Goal: Navigation & Orientation: Go to known website

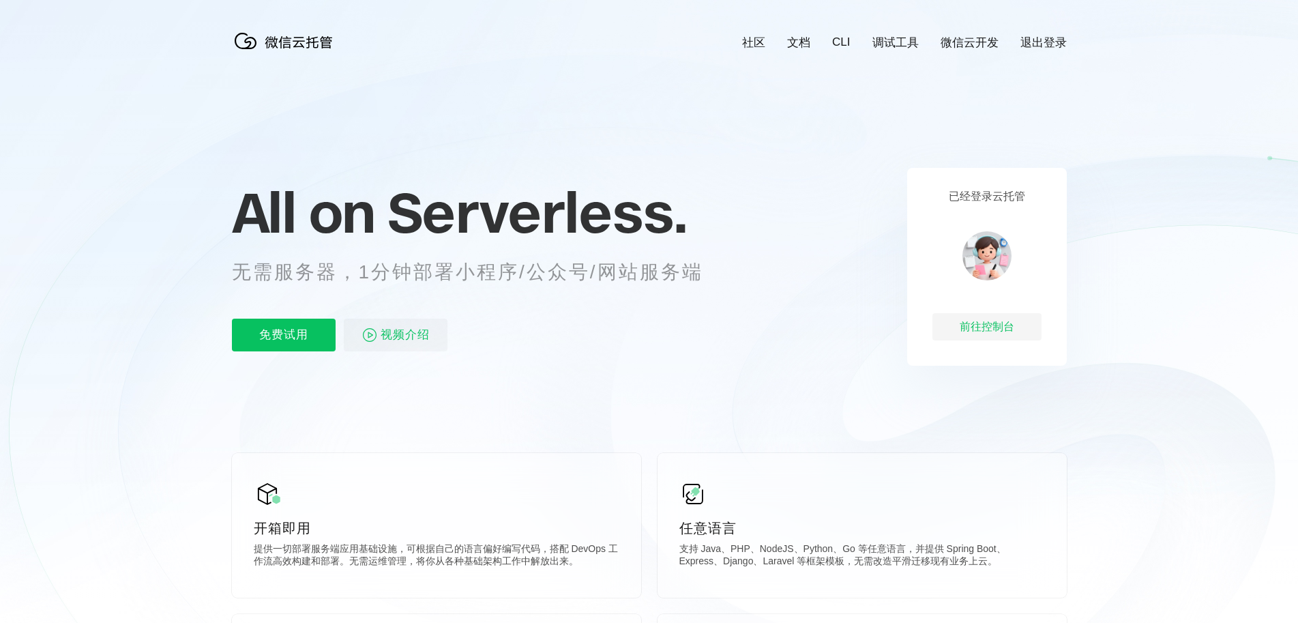
scroll to position [0, 2425]
click at [983, 324] on div "前往控制台" at bounding box center [986, 326] width 109 height 27
click at [968, 325] on div "前往控制台" at bounding box center [986, 326] width 109 height 27
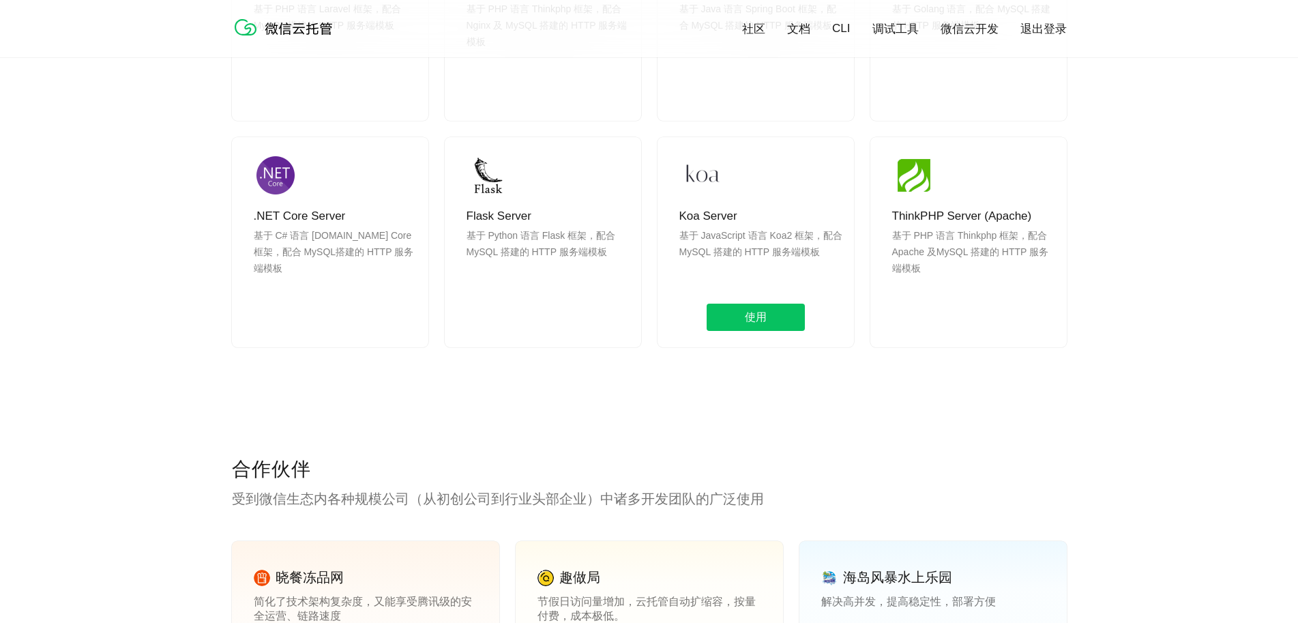
scroll to position [1568, 0]
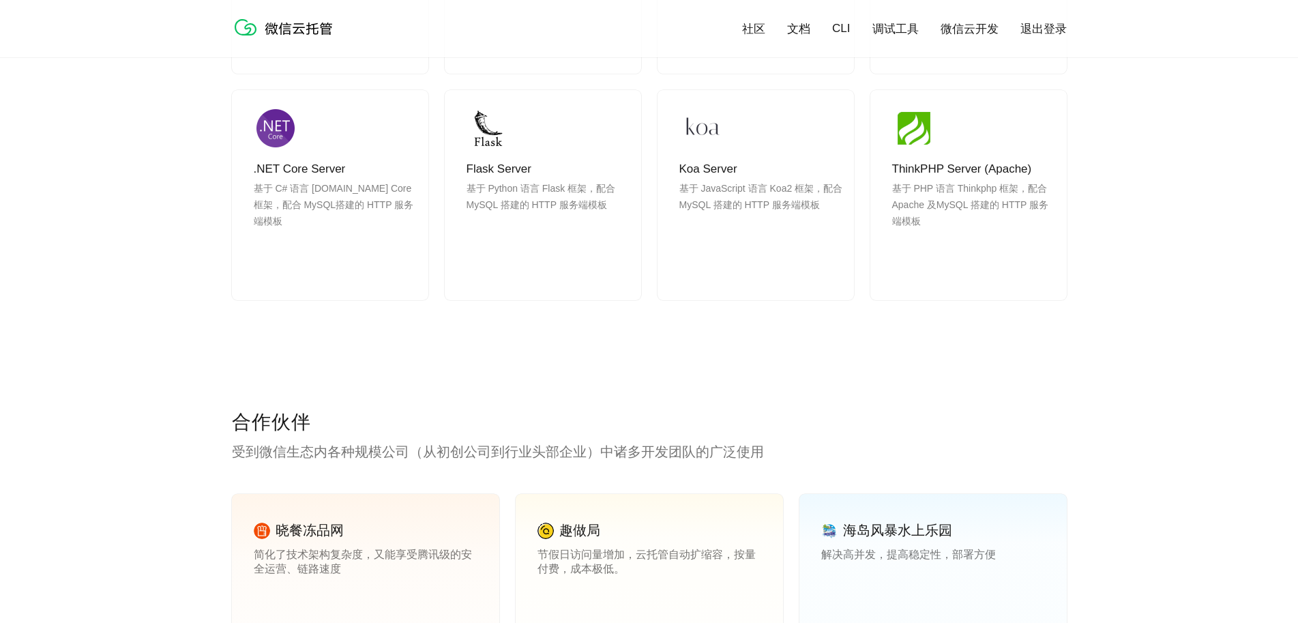
drag, startPoint x: 661, startPoint y: 384, endPoint x: 601, endPoint y: 384, distance: 60.7
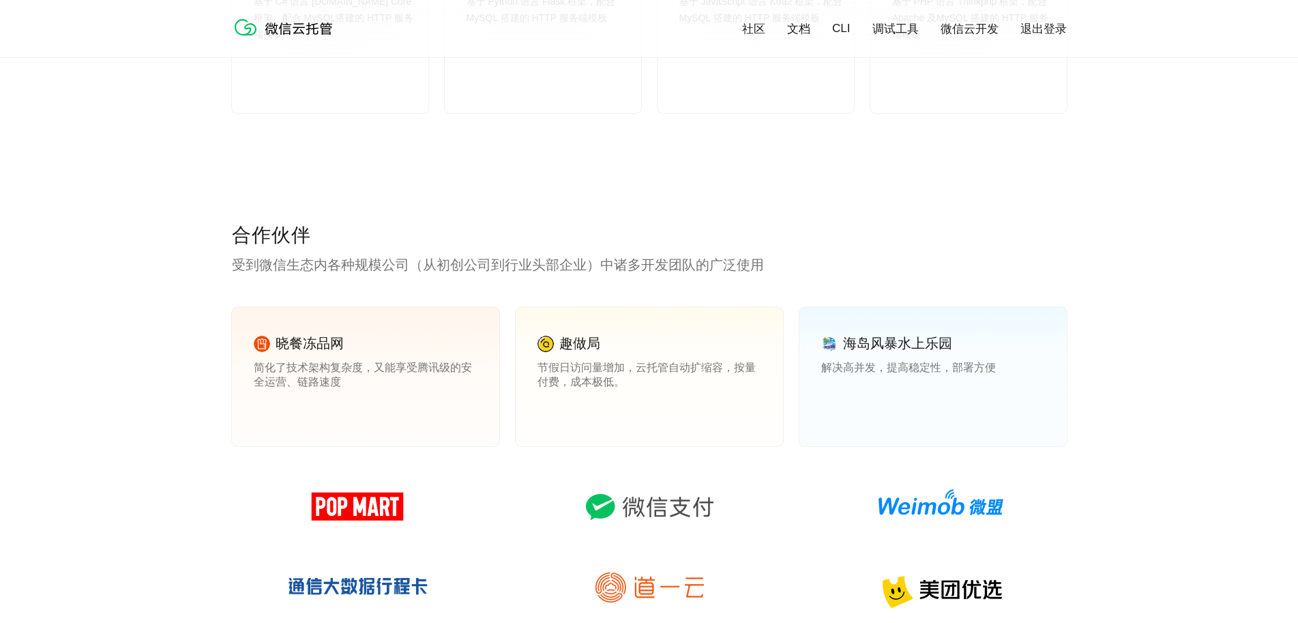
scroll to position [1841, 0]
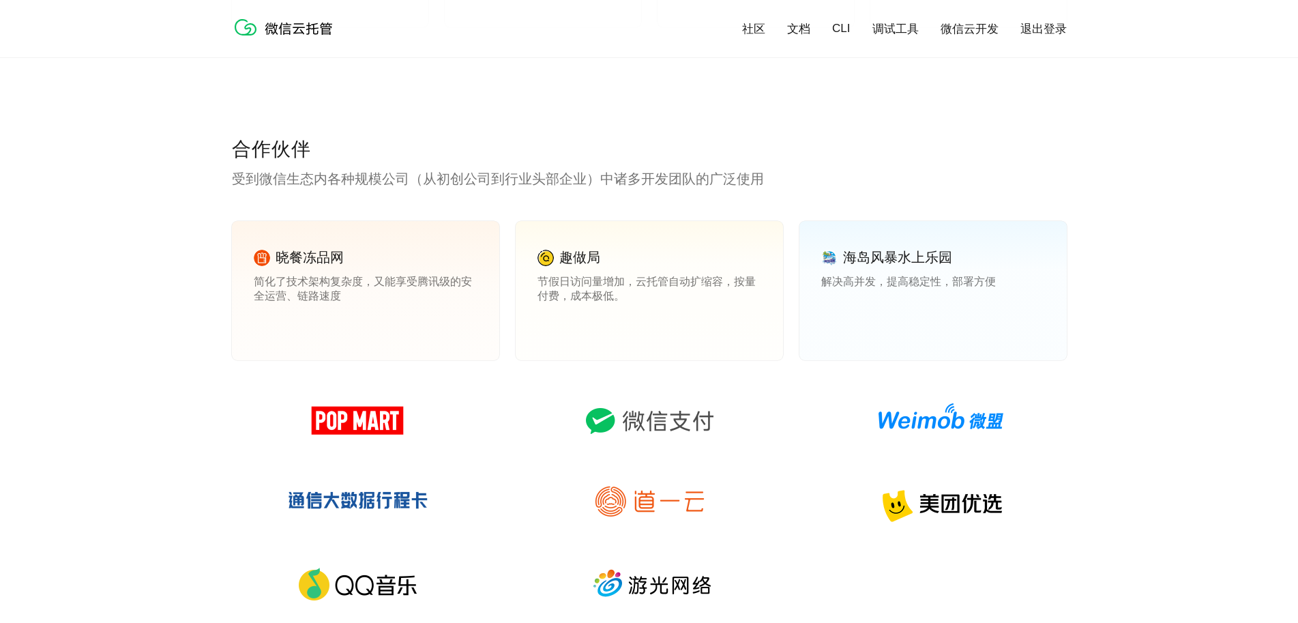
click at [478, 173] on p "受到微信生态内各种规模公司（从初创公司到行业头部企业）中诸多开发团队的广泛使用" at bounding box center [649, 178] width 835 height 19
click at [370, 413] on img at bounding box center [357, 419] width 196 height 65
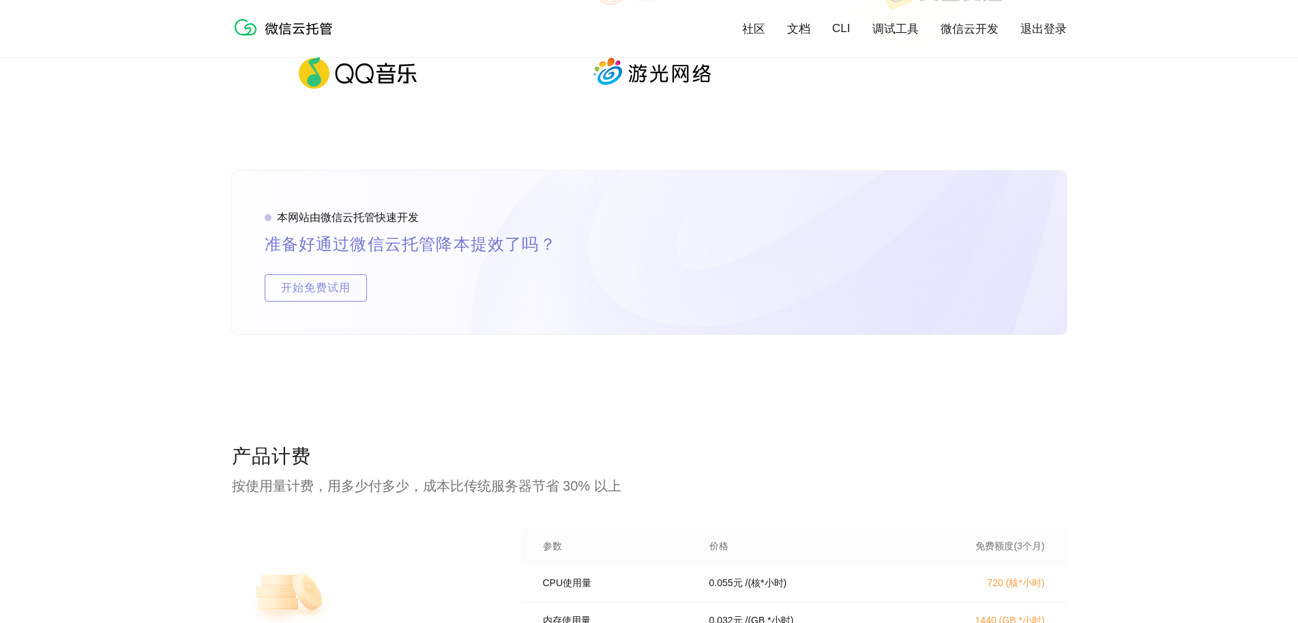
scroll to position [2387, 0]
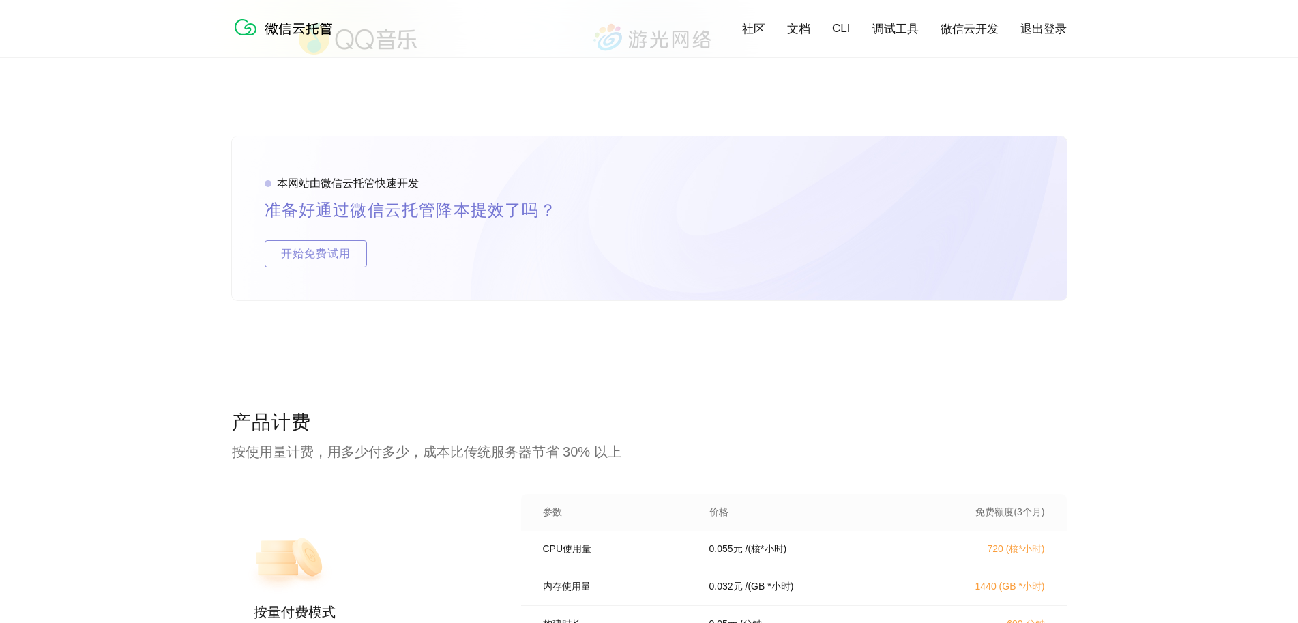
click at [379, 388] on div "本网站由微信云托管快速开发 准备好通过微信云托管降本提效了吗？ 开始免费试用" at bounding box center [649, 272] width 835 height 273
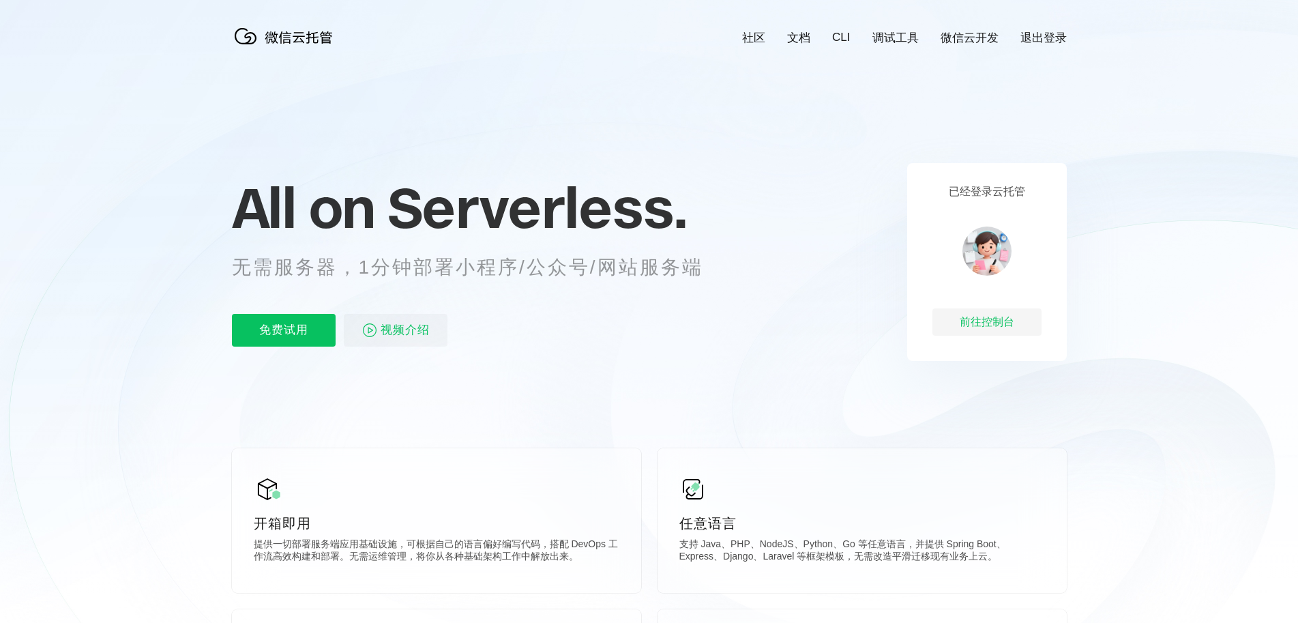
scroll to position [0, 0]
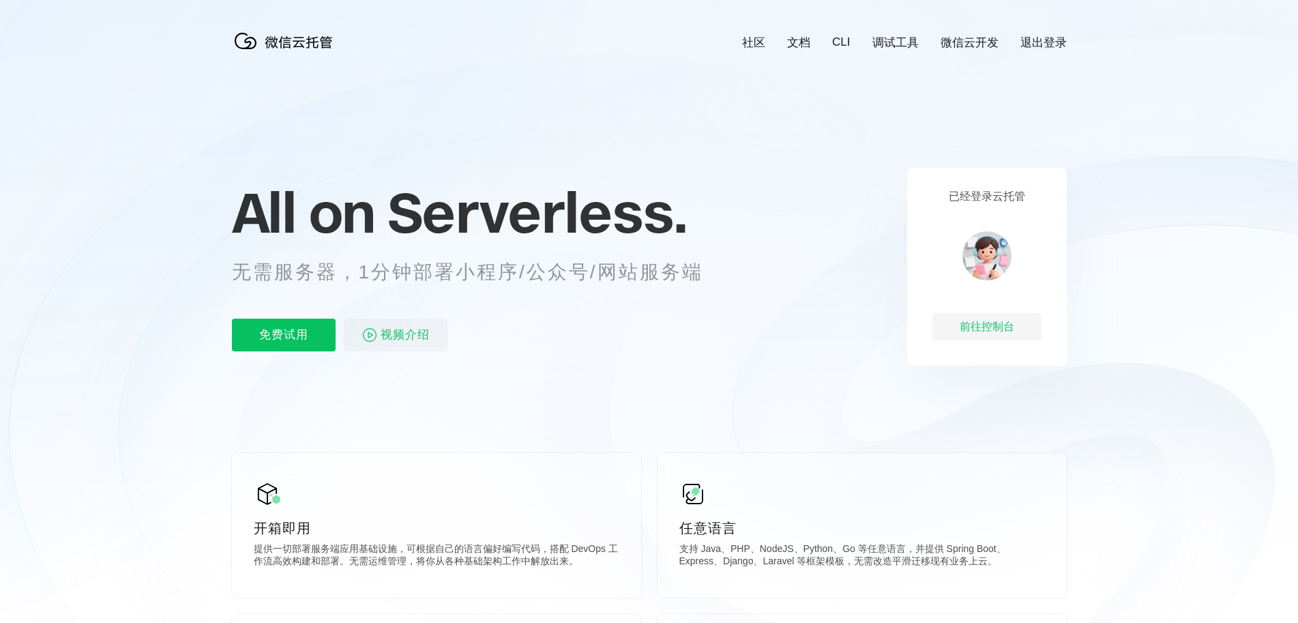
click at [781, 237] on icon at bounding box center [649, 368] width 1309 height 736
click at [967, 331] on div "前往控制台" at bounding box center [986, 326] width 109 height 27
